Goal: Navigation & Orientation: Find specific page/section

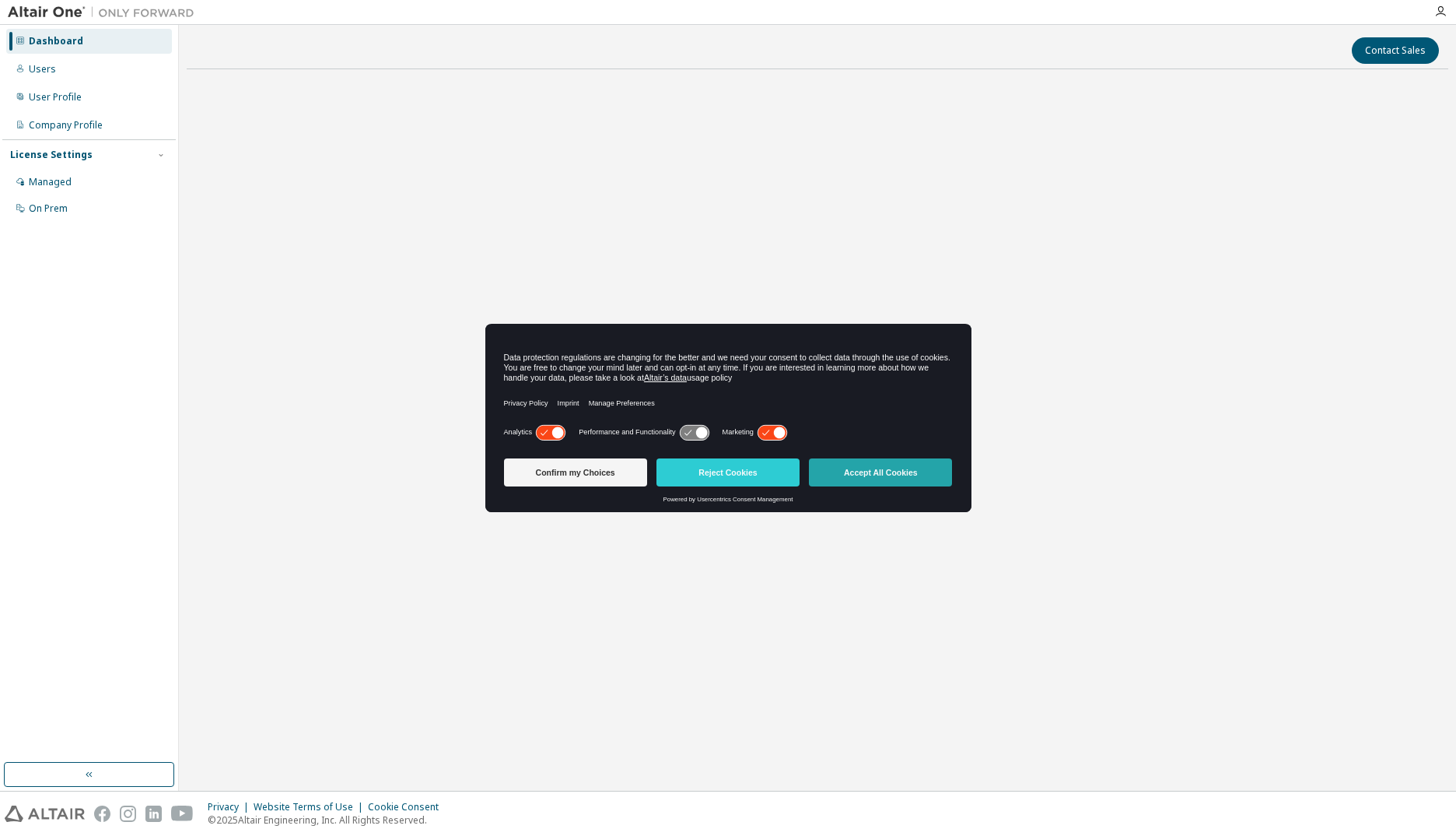
drag, startPoint x: 0, startPoint y: 0, endPoint x: 852, endPoint y: 478, distance: 976.9
click at [852, 478] on button "Accept All Cookies" at bounding box center [880, 472] width 143 height 28
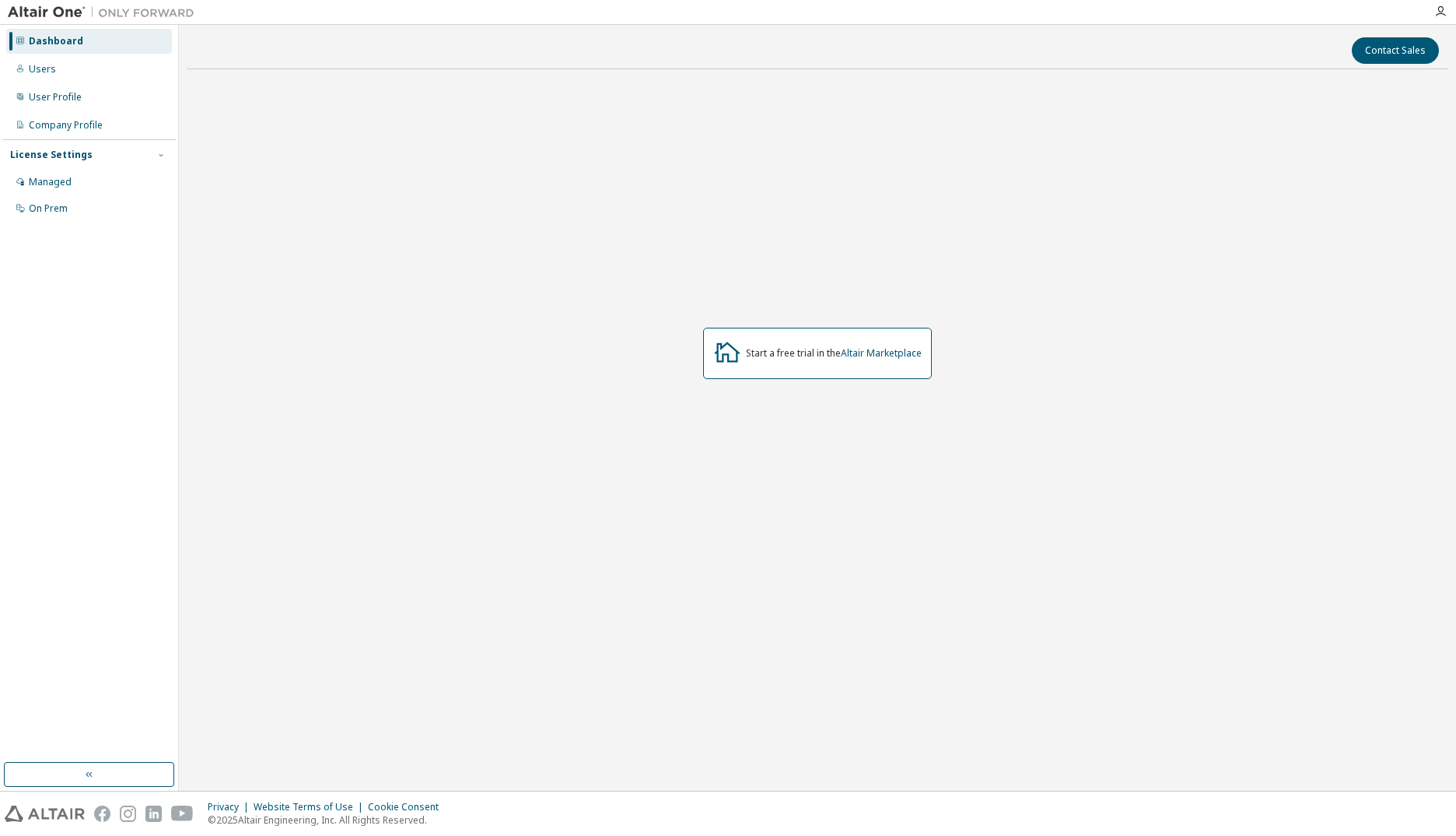
click at [520, 354] on div "Start a free trial in the Altair Marketplace" at bounding box center [817, 353] width 1261 height 543
click at [103, 188] on div "Managed" at bounding box center [89, 181] width 166 height 25
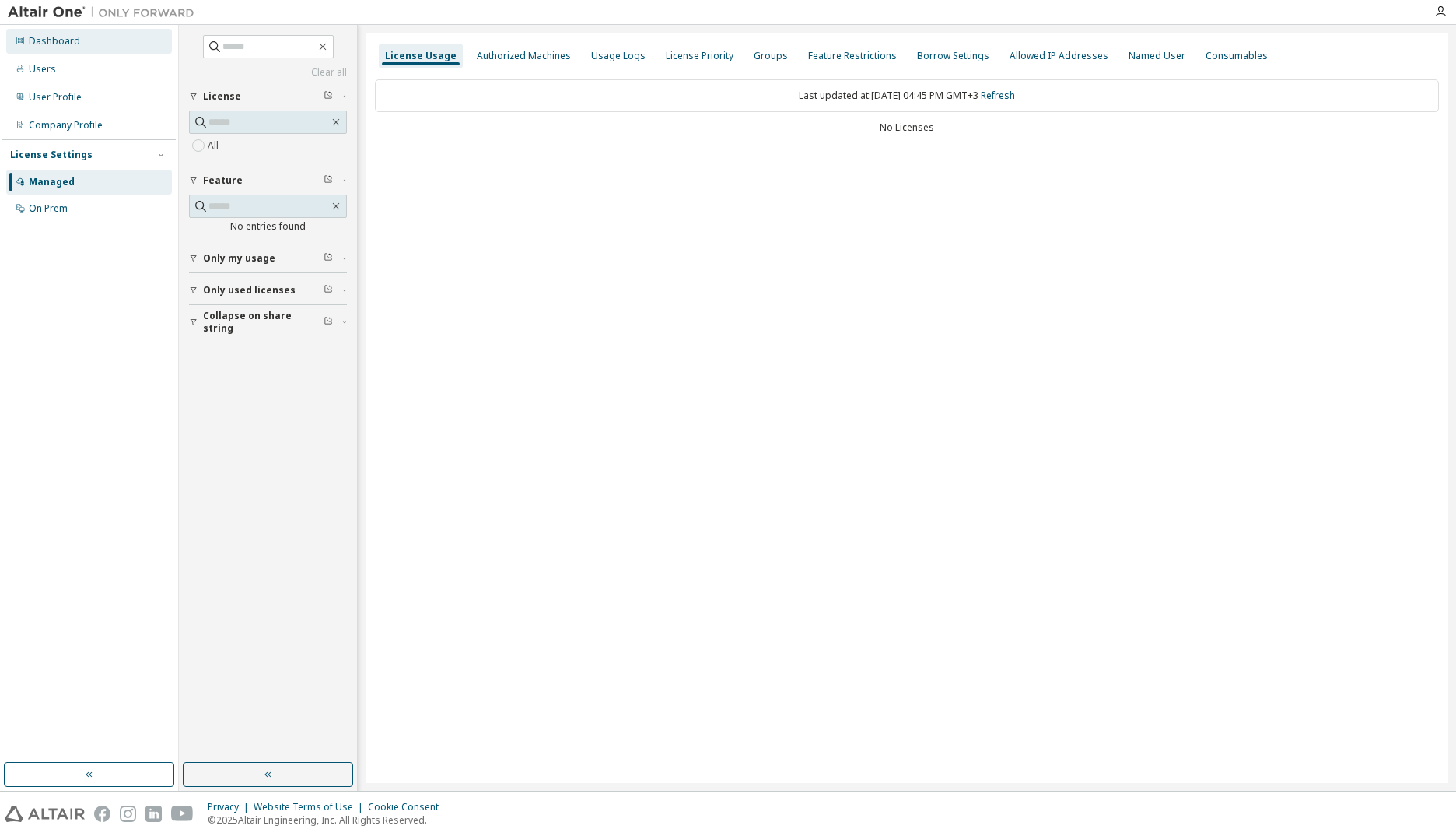
click at [64, 51] on div "Dashboard" at bounding box center [89, 41] width 166 height 25
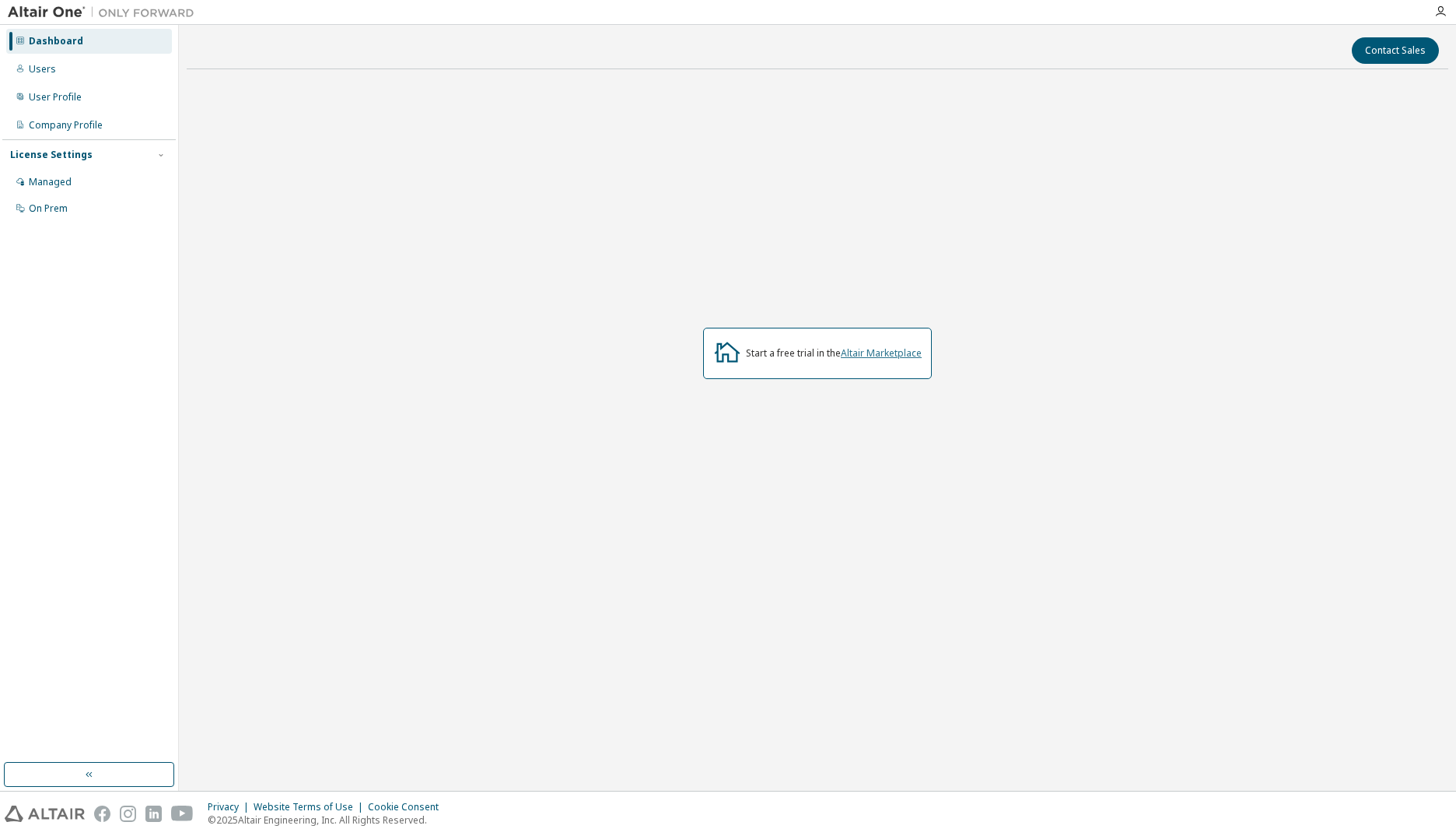
click at [875, 352] on link "Altair Marketplace" at bounding box center [881, 353] width 81 height 14
